Goal: Transaction & Acquisition: Purchase product/service

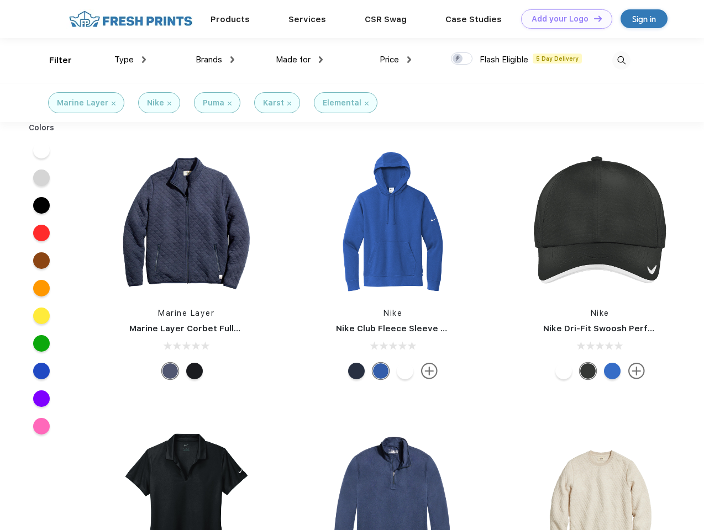
click at [562, 19] on link "Add your Logo Design Tool" at bounding box center [566, 18] width 91 height 19
click at [0, 0] on div "Design Tool" at bounding box center [0, 0] width 0 height 0
click at [593, 18] on link "Add your Logo Design Tool" at bounding box center [566, 18] width 91 height 19
click at [53, 60] on div "Filter" at bounding box center [60, 60] width 23 height 13
click at [130, 60] on span "Type" at bounding box center [123, 60] width 19 height 10
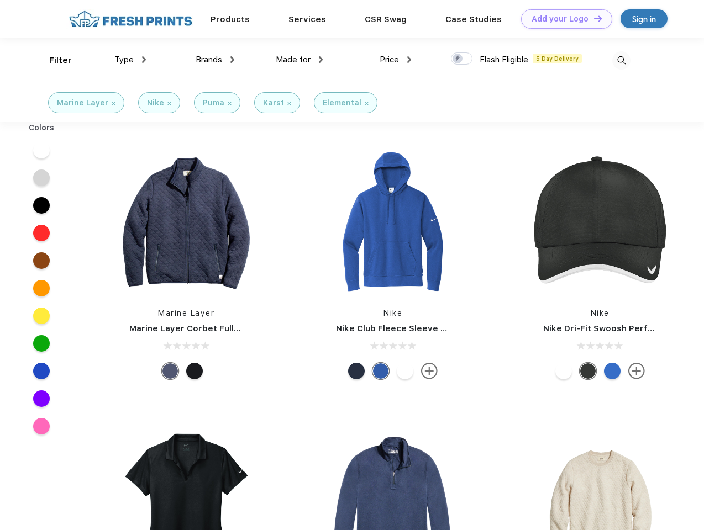
click at [215, 60] on span "Brands" at bounding box center [209, 60] width 27 height 10
click at [299, 60] on span "Made for" at bounding box center [293, 60] width 35 height 10
click at [396, 60] on span "Price" at bounding box center [389, 60] width 19 height 10
click at [462, 59] on div at bounding box center [462, 58] width 22 height 12
click at [458, 59] on input "checkbox" at bounding box center [454, 55] width 7 height 7
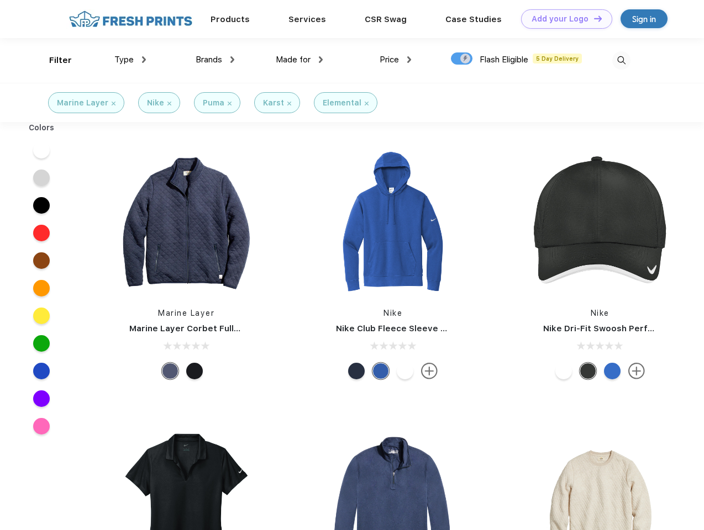
click at [621, 60] on img at bounding box center [621, 60] width 18 height 18
